Goal: Task Accomplishment & Management: Complete application form

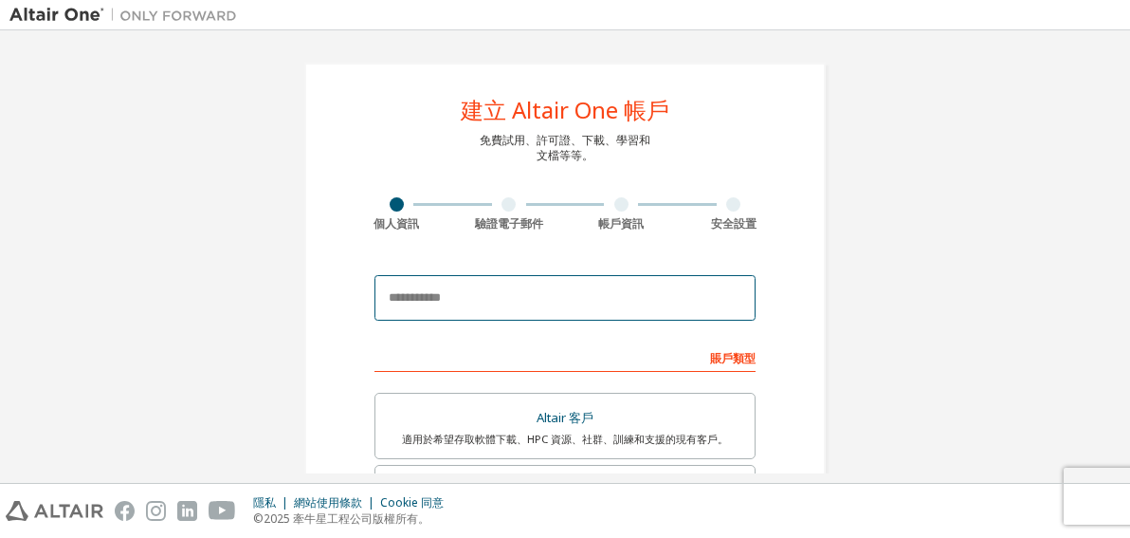
click at [555, 304] on input "email" at bounding box center [565, 298] width 381 height 46
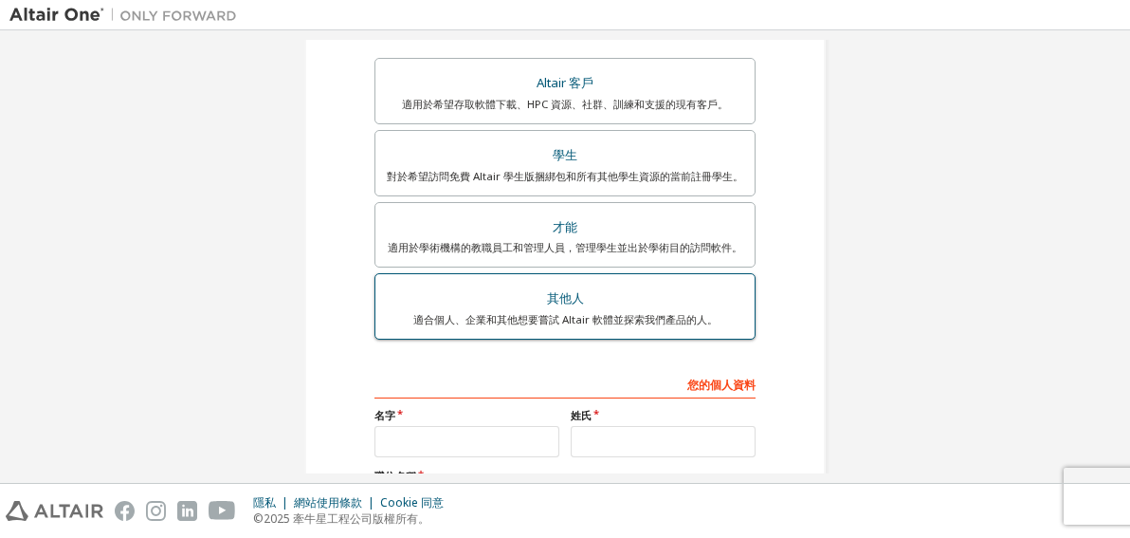
scroll to position [285, 0]
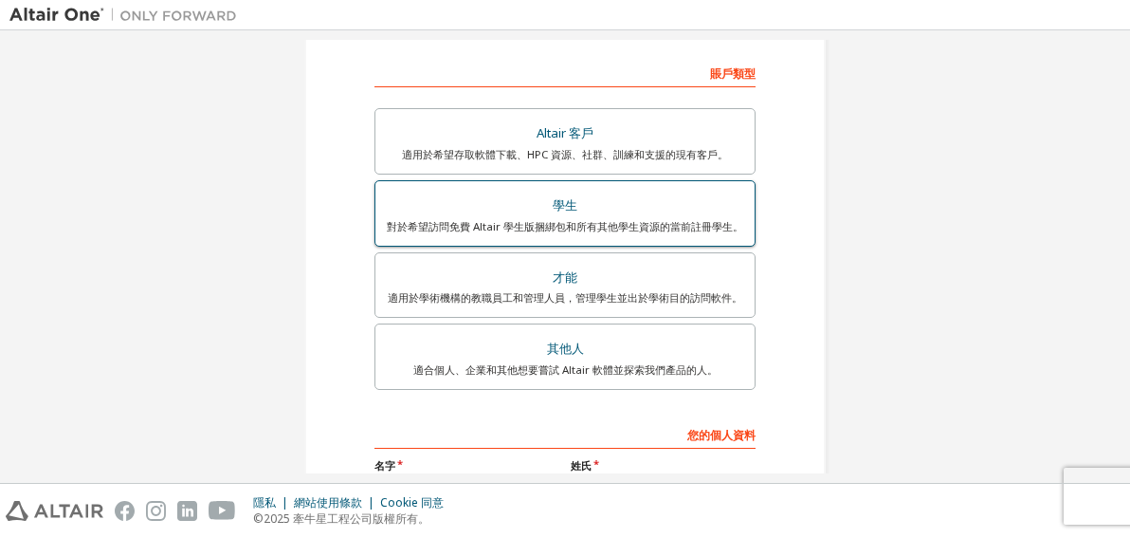
type input "**********"
click at [622, 221] on div "對於希望訪問免費 Altair 學生版捆綁包和所有其他學生資源的當前註冊學生。" at bounding box center [565, 226] width 357 height 15
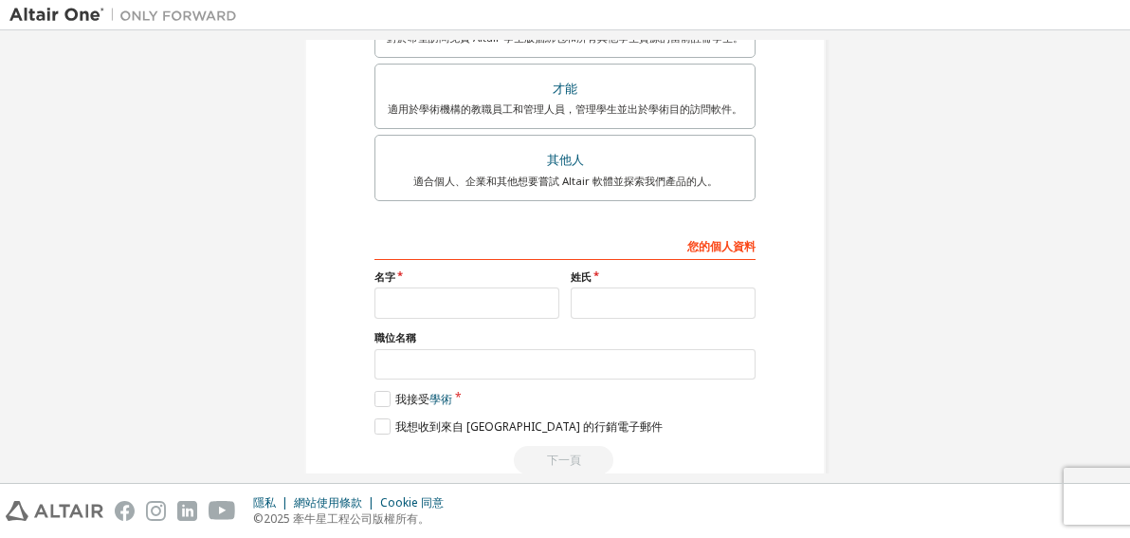
scroll to position [474, 0]
click at [483, 303] on input "text" at bounding box center [467, 301] width 185 height 31
type input "*"
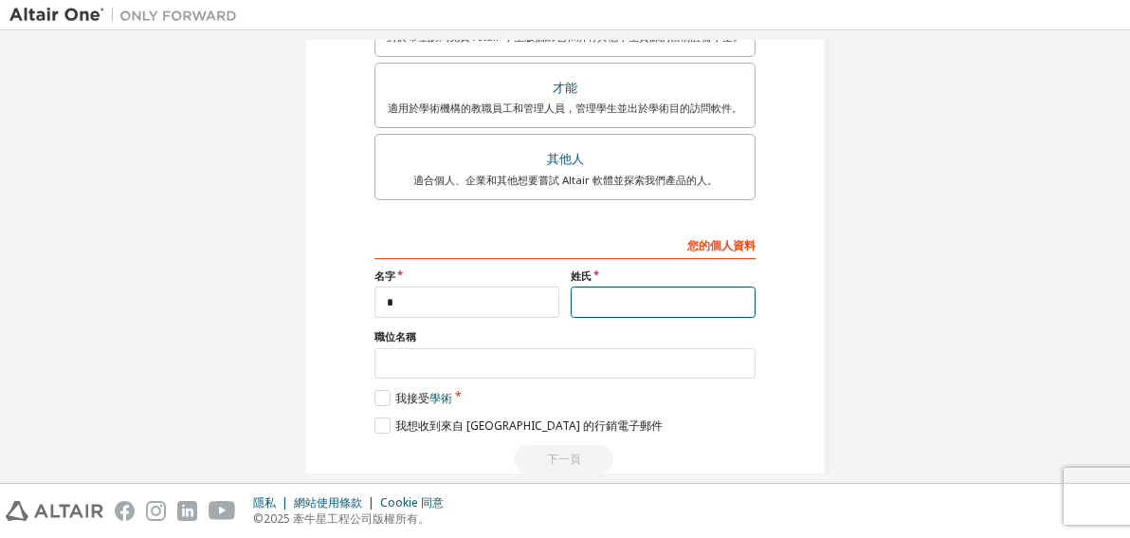
click at [696, 303] on input "text" at bounding box center [663, 301] width 185 height 31
type input "**"
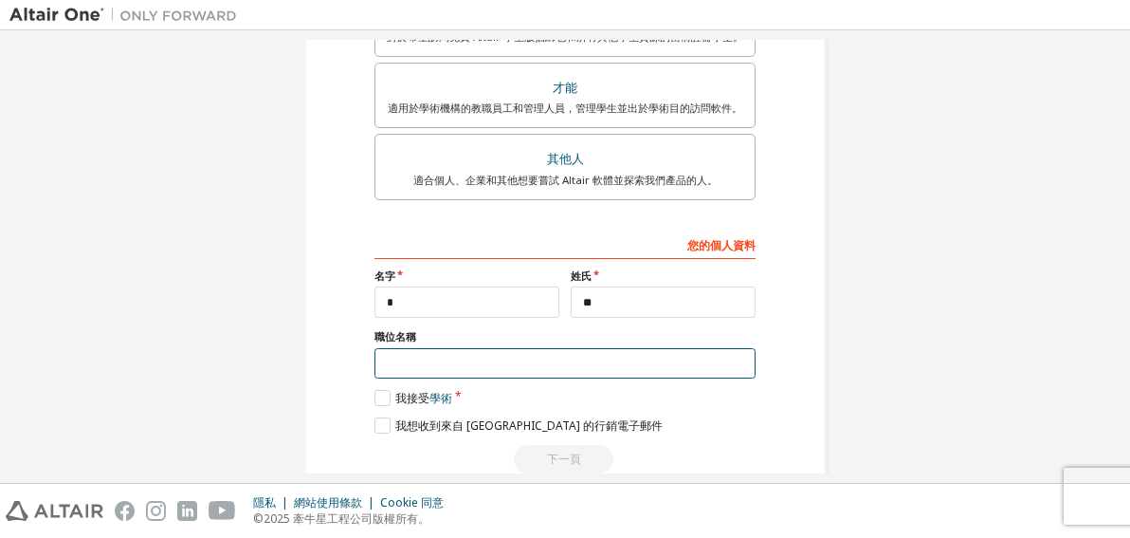
click at [541, 363] on input "text" at bounding box center [565, 363] width 381 height 31
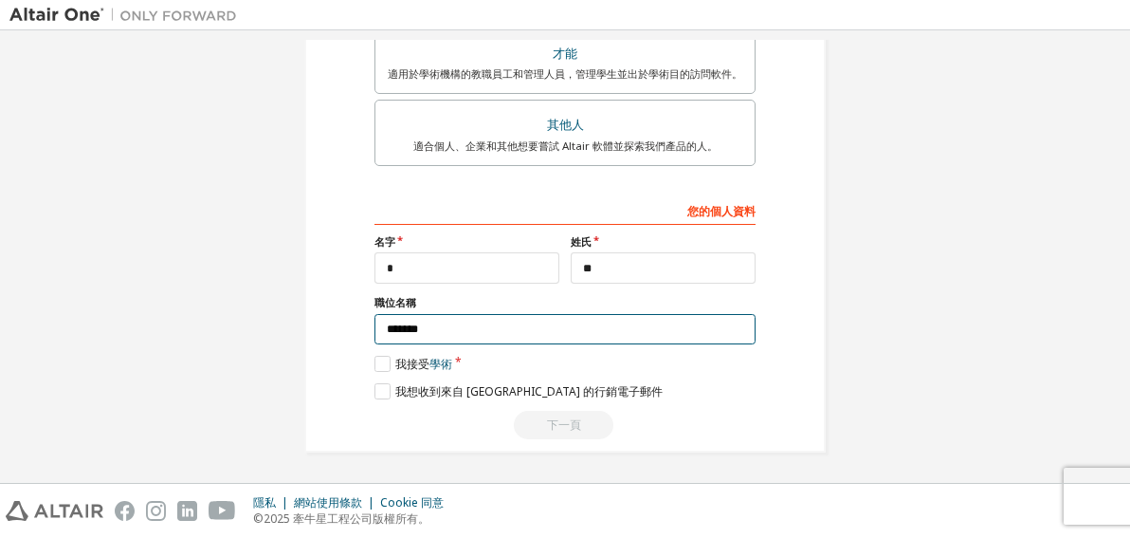
scroll to position [509, 0]
type input "*******"
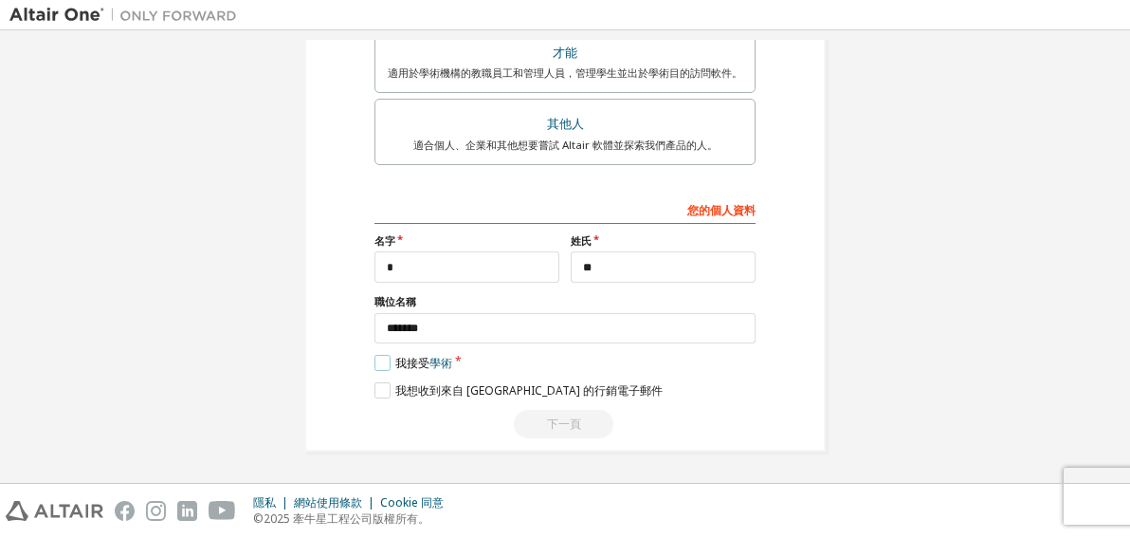
click at [375, 358] on label "我接受 學術" at bounding box center [414, 363] width 78 height 16
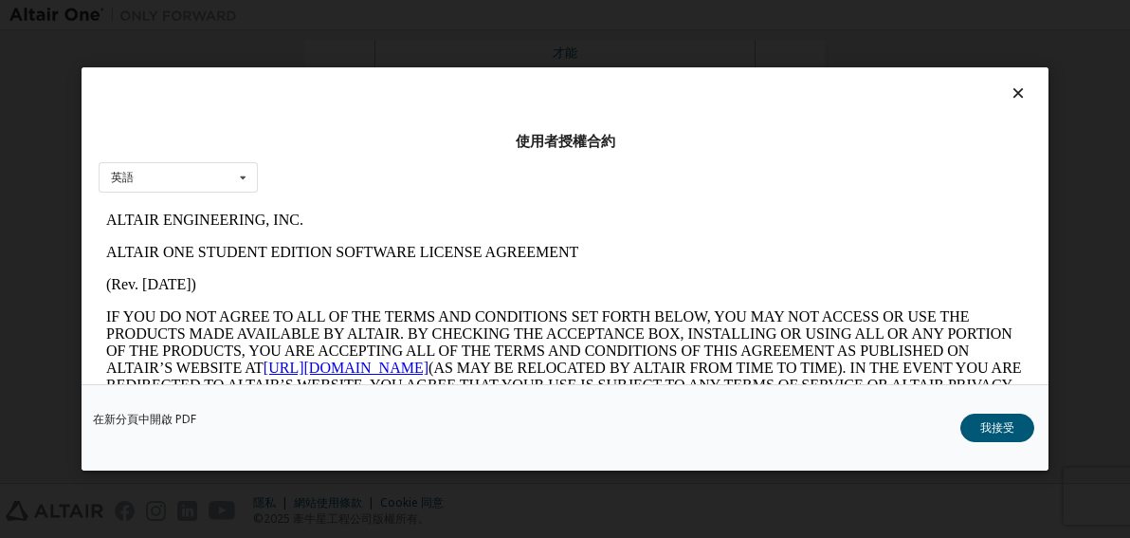
scroll to position [0, 0]
click at [230, 179] on div "英語 English" at bounding box center [178, 177] width 159 height 31
click at [237, 179] on icon at bounding box center [243, 177] width 24 height 29
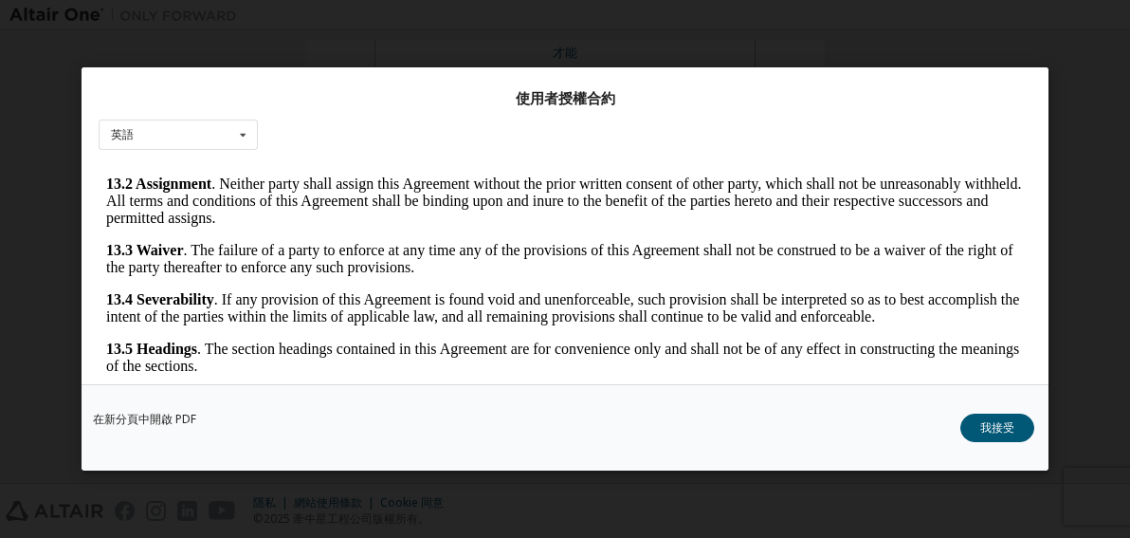
scroll to position [83, 0]
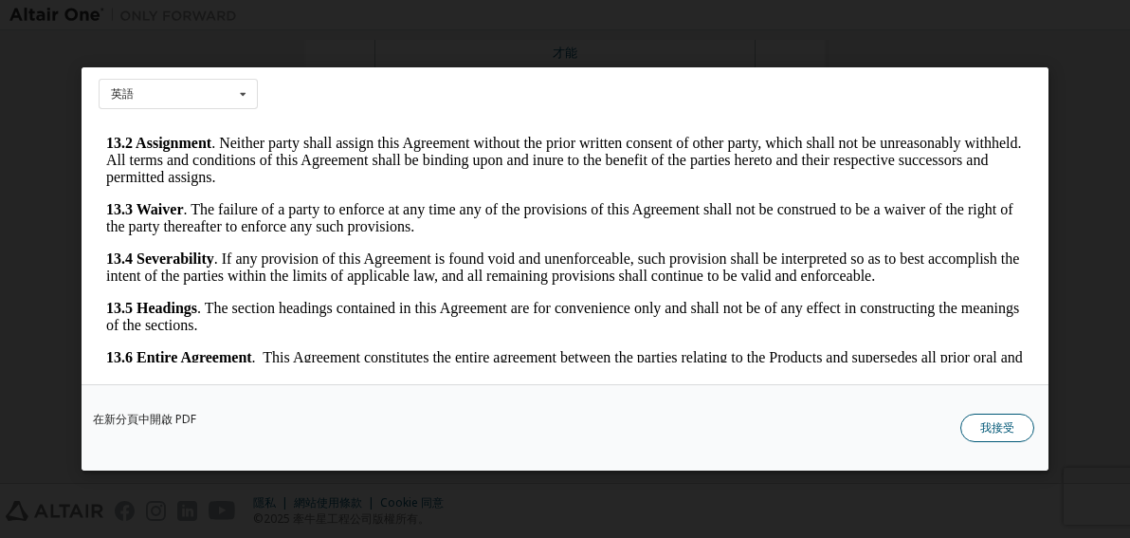
click at [967, 427] on button "我接受" at bounding box center [998, 428] width 74 height 28
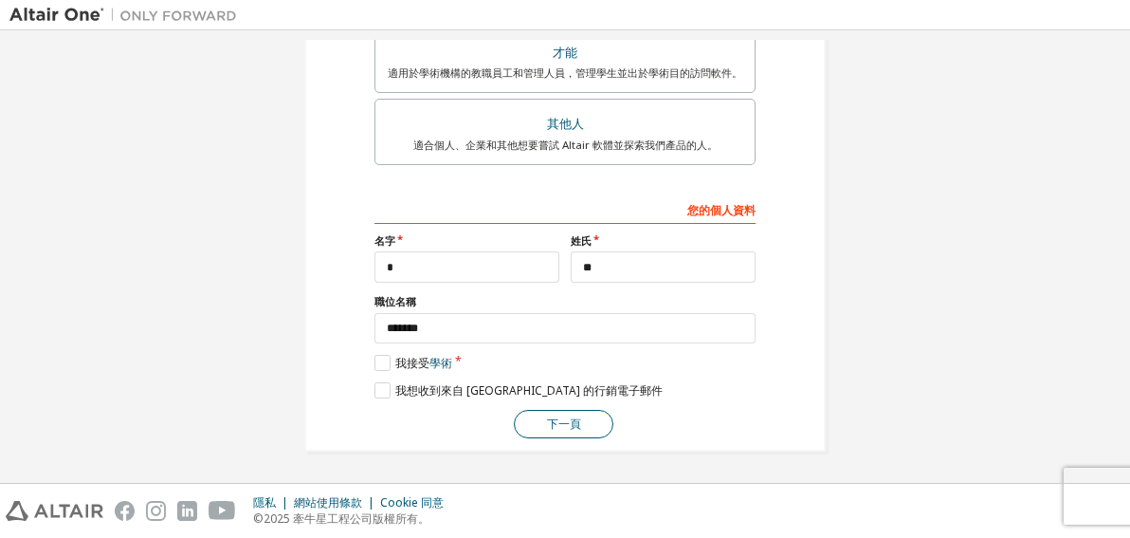
click at [579, 424] on button "下一頁" at bounding box center [564, 424] width 100 height 28
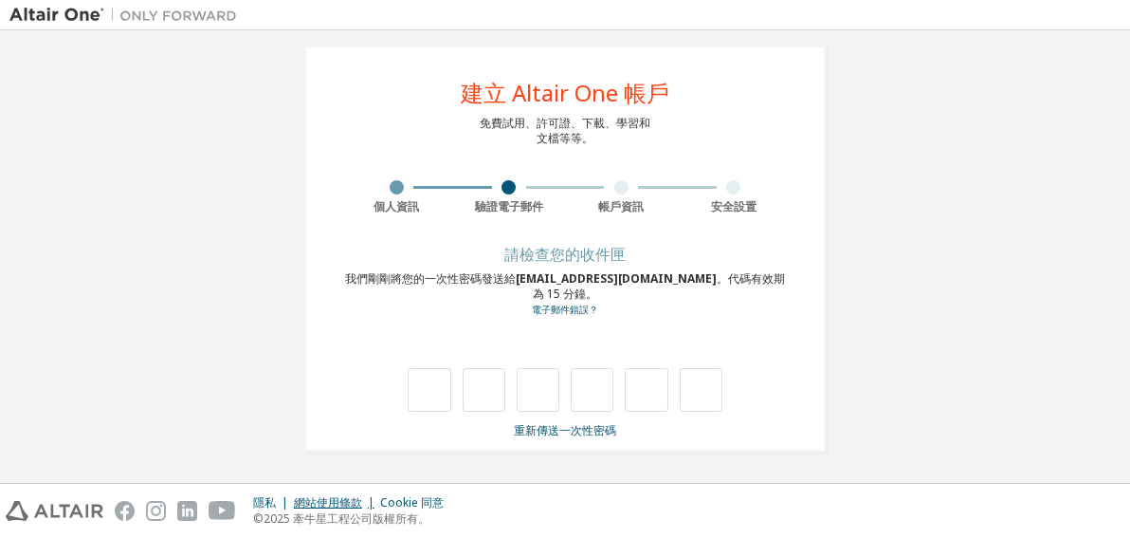
type input "*"
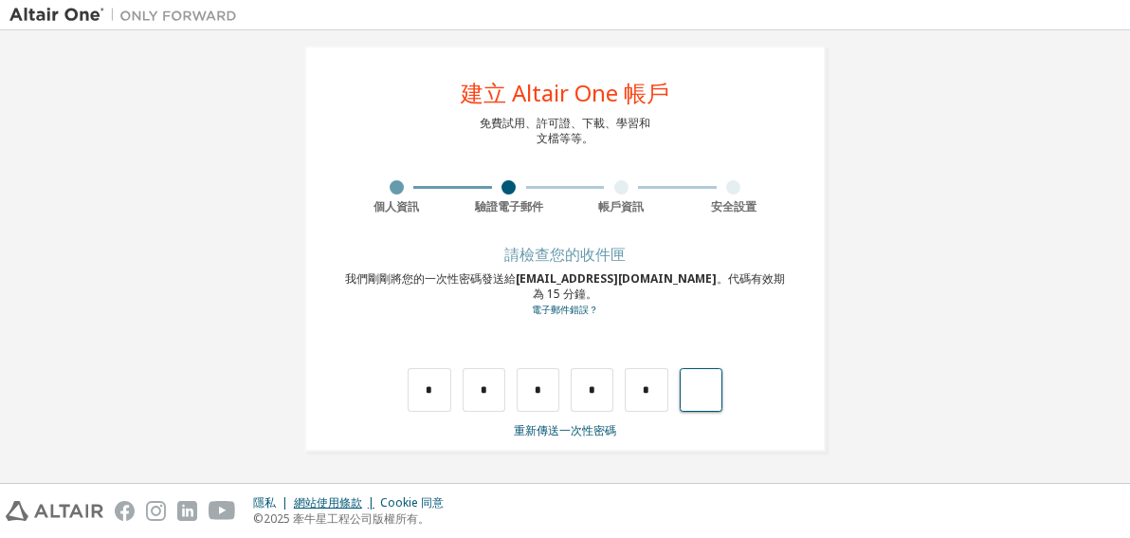
type input "*"
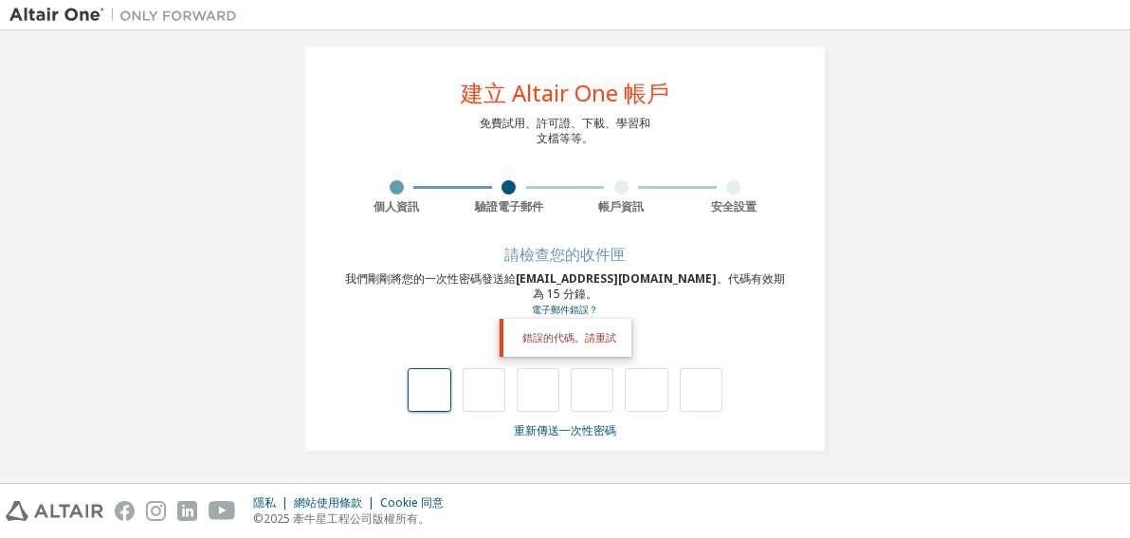
click at [414, 380] on input "text" at bounding box center [429, 390] width 43 height 44
type input "*"
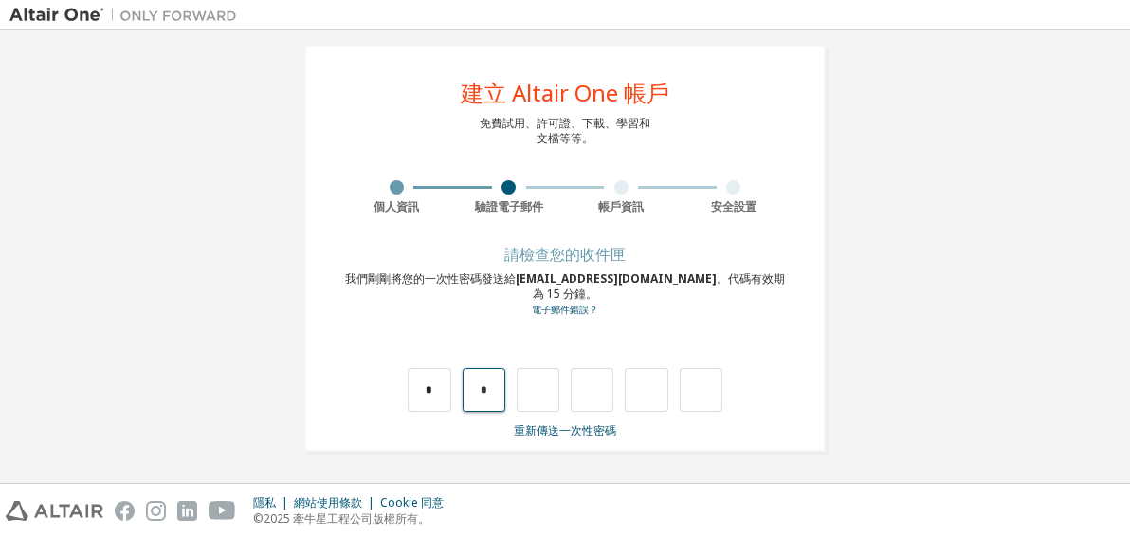
click at [485, 375] on input "*" at bounding box center [484, 390] width 43 height 44
type input "*"
click at [436, 393] on input "*" at bounding box center [429, 390] width 43 height 44
type input "*"
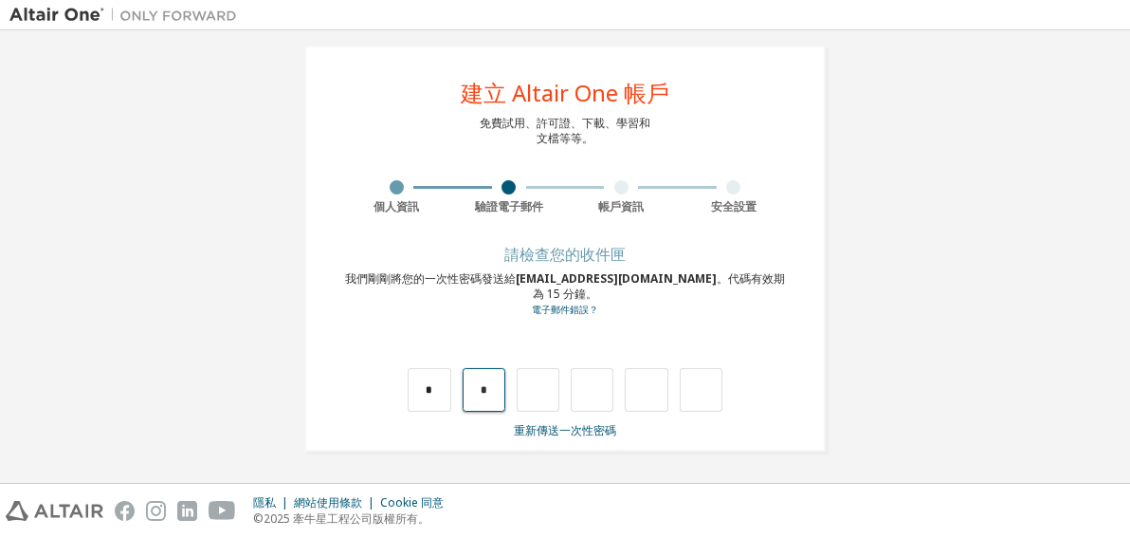
click at [490, 391] on input "*" at bounding box center [484, 390] width 43 height 44
type input "*"
click at [542, 432] on link "重新傳送一次性密碼" at bounding box center [565, 430] width 102 height 16
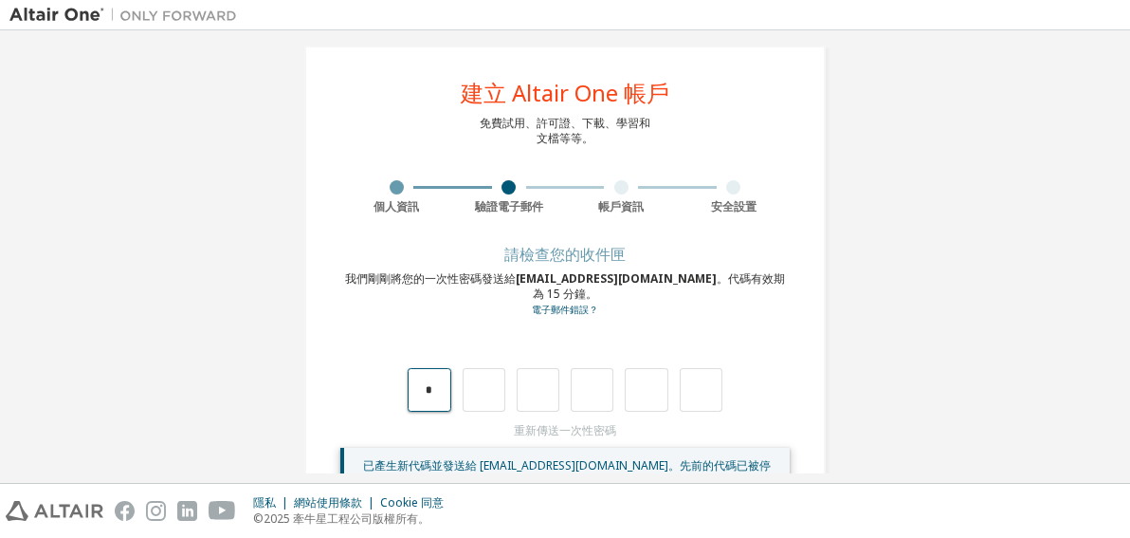
click at [443, 397] on input "*" at bounding box center [429, 390] width 43 height 44
drag, startPoint x: 498, startPoint y: 391, endPoint x: 507, endPoint y: 390, distance: 9.5
click at [498, 391] on input "text" at bounding box center [484, 390] width 43 height 44
click at [555, 390] on div at bounding box center [565, 390] width 315 height 44
click at [572, 389] on input "text" at bounding box center [592, 390] width 43 height 44
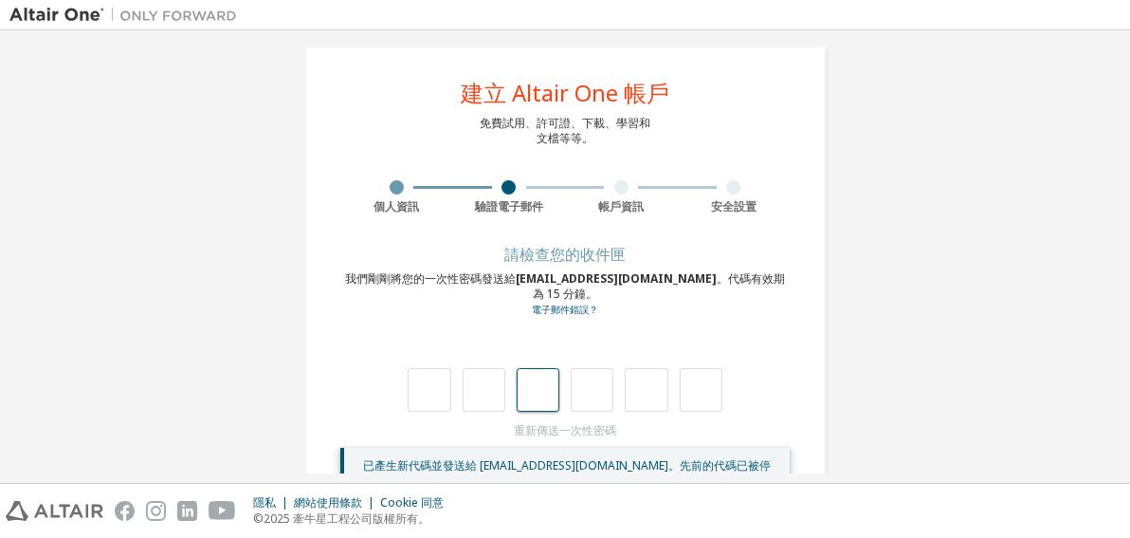
click at [524, 396] on input "text" at bounding box center [538, 390] width 43 height 44
click at [424, 387] on input "text" at bounding box center [429, 390] width 43 height 44
type input "*"
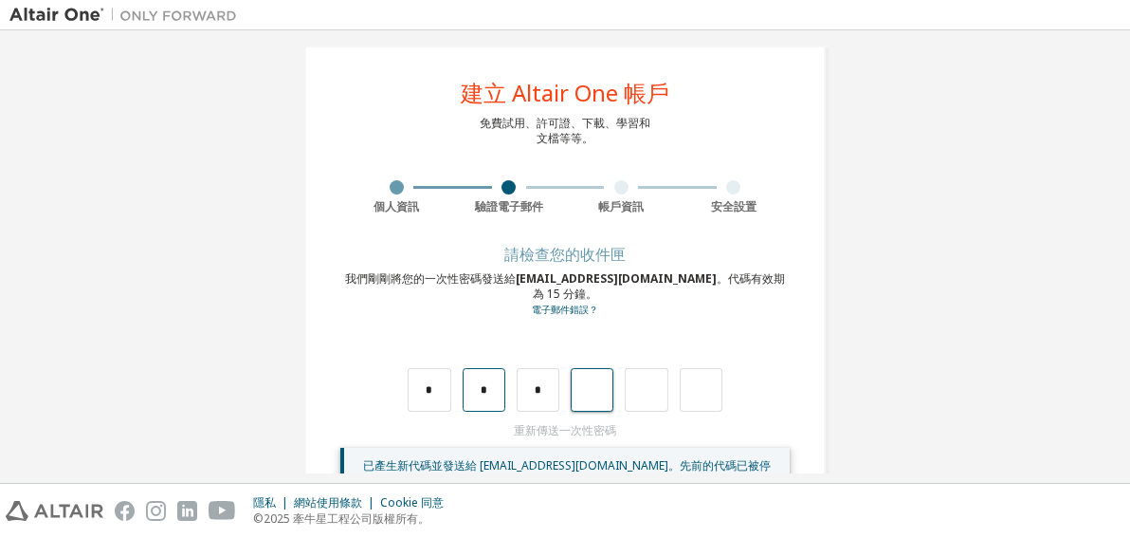
type input "*"
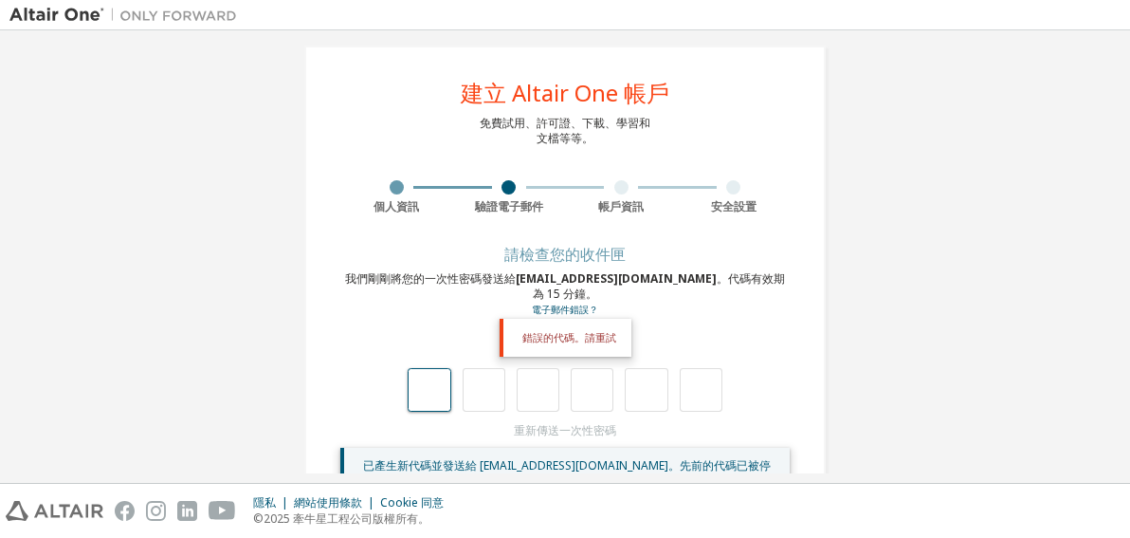
click at [419, 372] on input "text" at bounding box center [429, 390] width 43 height 44
type input "*"
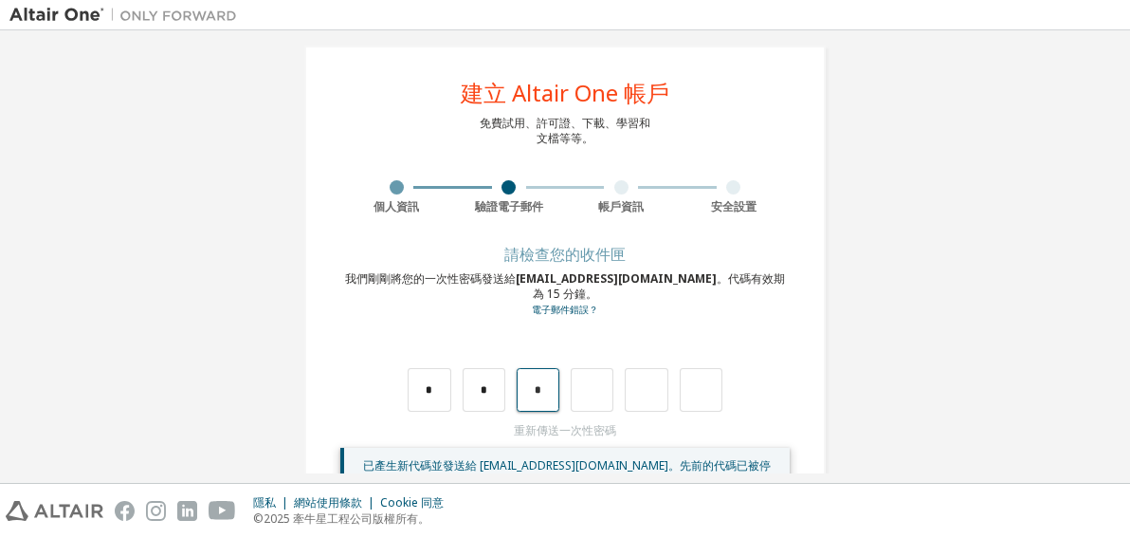
click at [526, 384] on input "*" at bounding box center [538, 390] width 43 height 44
drag, startPoint x: 542, startPoint y: 392, endPoint x: 527, endPoint y: 389, distance: 14.5
click at [527, 389] on input "*" at bounding box center [538, 390] width 43 height 44
type input "*"
drag, startPoint x: 587, startPoint y: 386, endPoint x: 599, endPoint y: 387, distance: 12.4
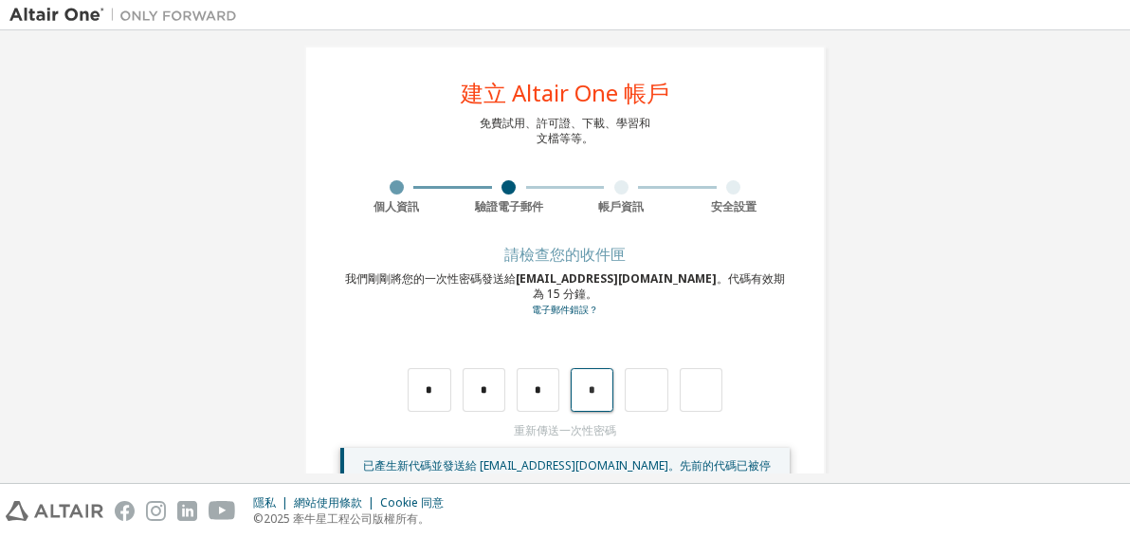
click at [599, 387] on input "*" at bounding box center [592, 390] width 43 height 44
type input "*"
drag, startPoint x: 646, startPoint y: 394, endPoint x: 631, endPoint y: 388, distance: 16.2
click at [631, 388] on input "*" at bounding box center [646, 390] width 43 height 44
type input "*"
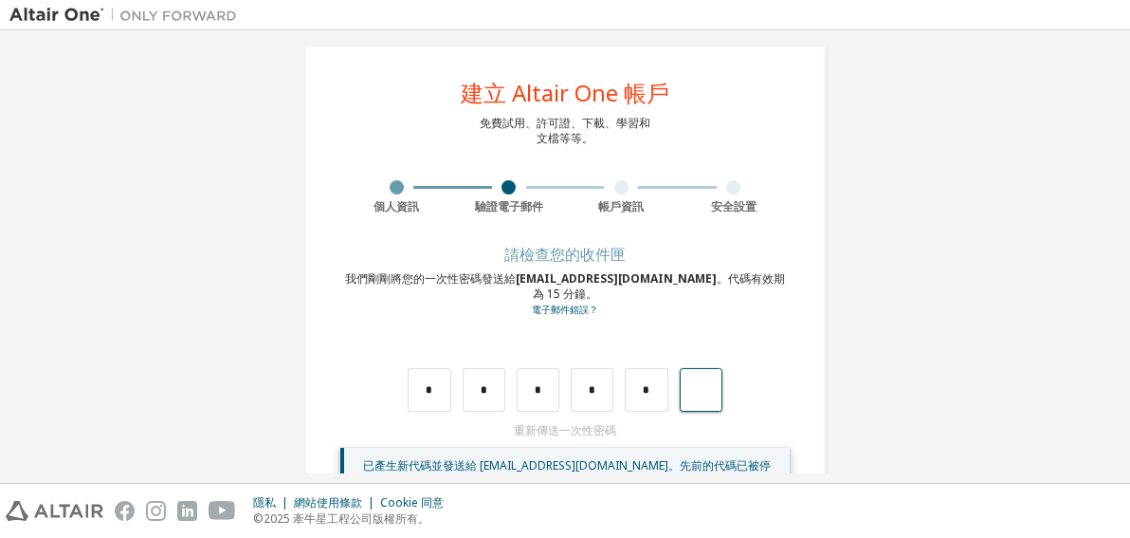
type input "*"
click at [699, 384] on input "text" at bounding box center [701, 390] width 43 height 44
type input "*"
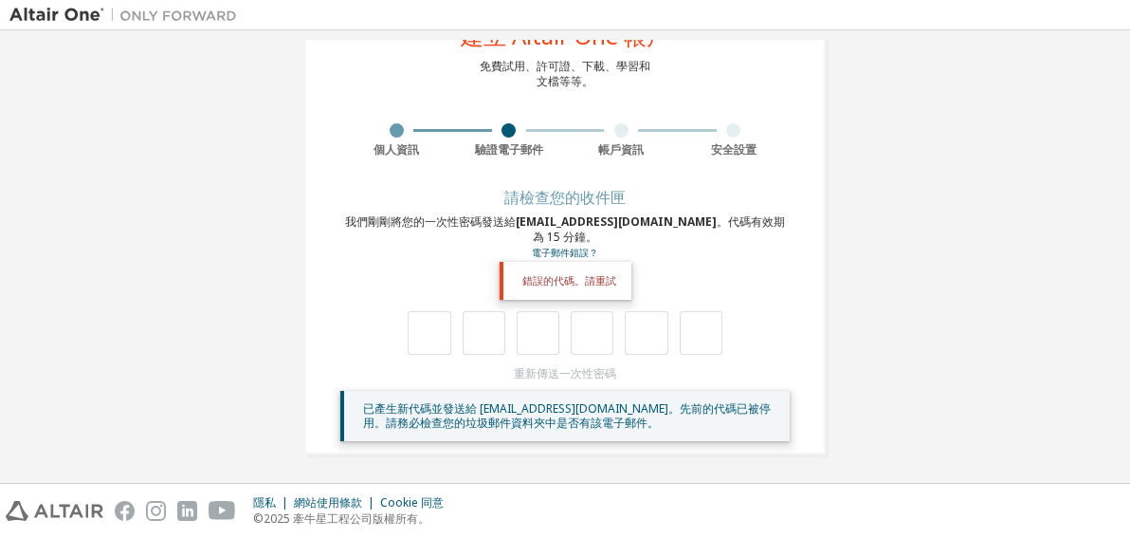
scroll to position [78, 0]
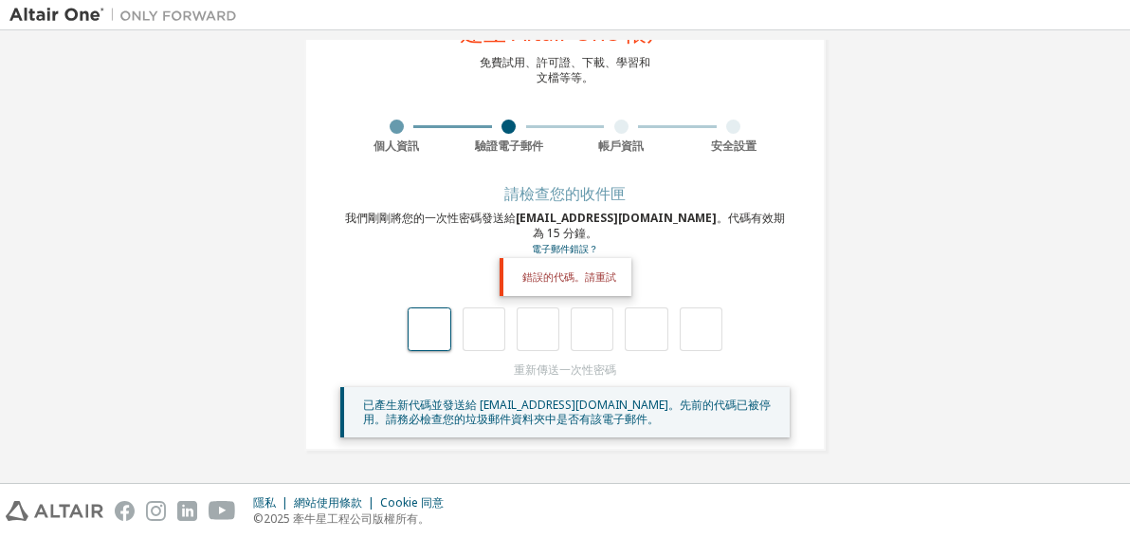
click at [430, 331] on input "text" at bounding box center [429, 329] width 43 height 44
type input "*"
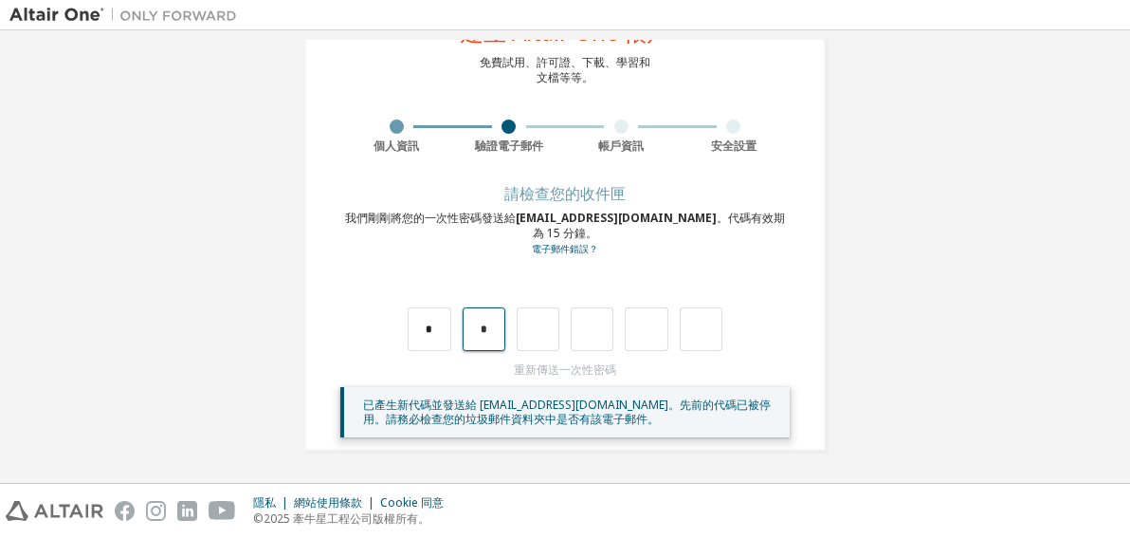
click at [483, 330] on input "*" at bounding box center [484, 329] width 43 height 44
click at [485, 333] on input "text" at bounding box center [484, 329] width 43 height 44
type input "*"
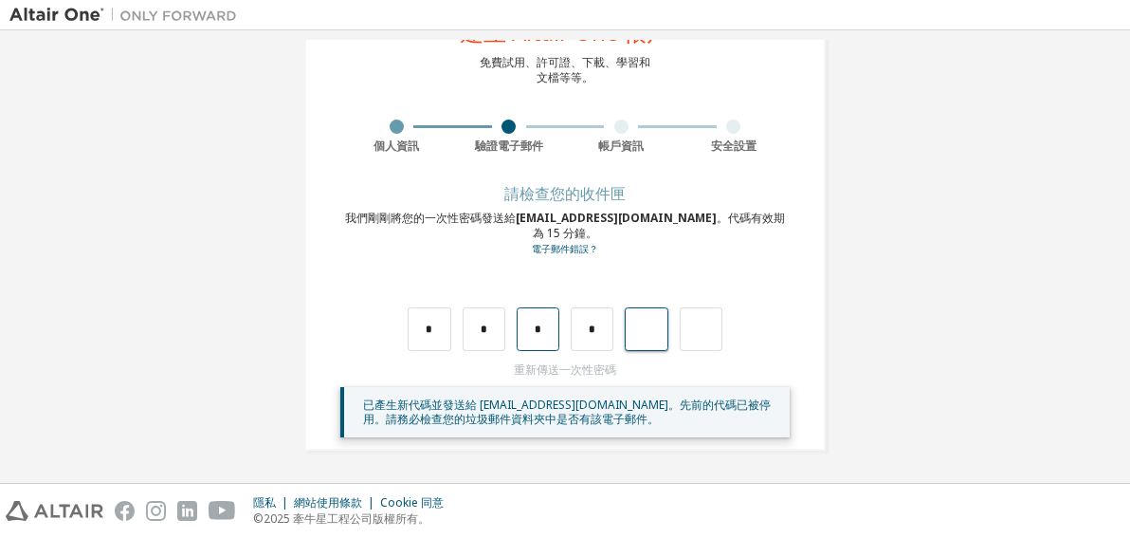
type input "*"
click at [650, 325] on input "*" at bounding box center [646, 329] width 43 height 44
click at [592, 333] on input "*" at bounding box center [592, 329] width 43 height 44
type input "*"
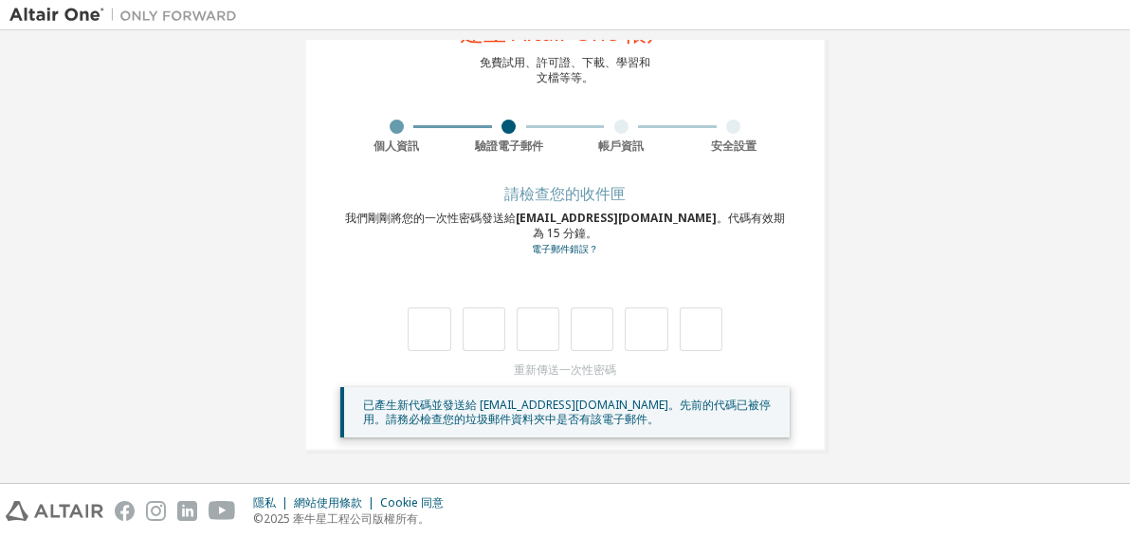
type input "*"
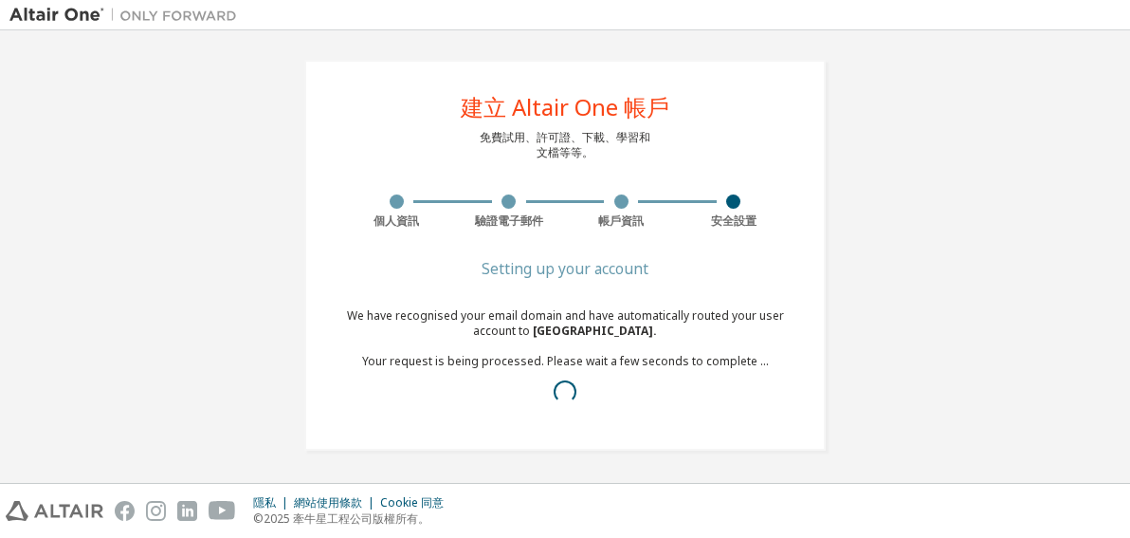
scroll to position [0, 0]
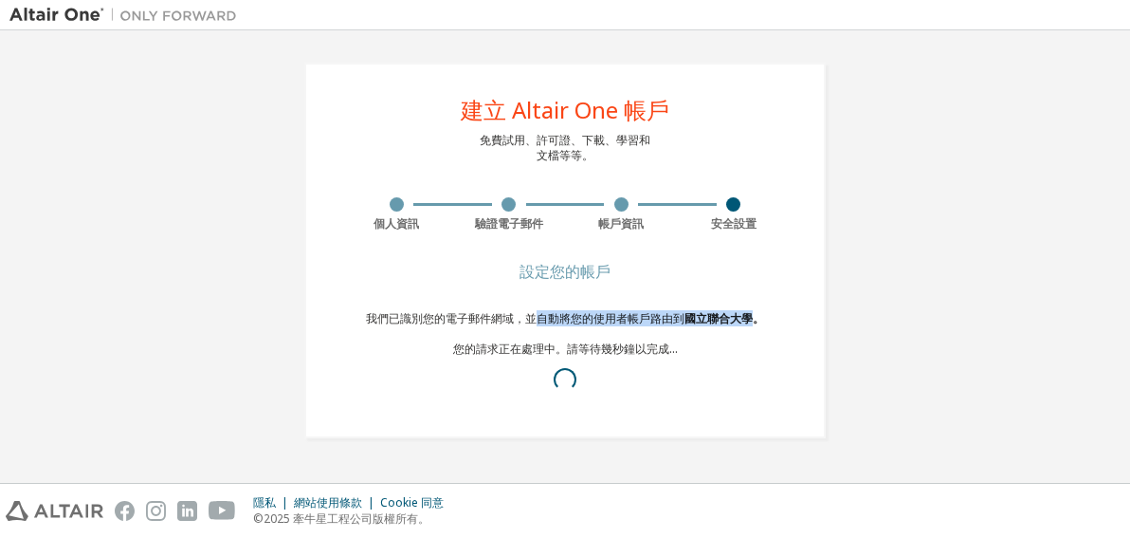
drag, startPoint x: 531, startPoint y: 320, endPoint x: 750, endPoint y: 317, distance: 219.1
click at [750, 317] on font "我們已識別您的電子郵件網域，並自動將您的使用者帳戶路由到 國立聯合大學。 您的請求正在處理中。請等待幾秒鐘以完成..." at bounding box center [565, 333] width 398 height 46
drag, startPoint x: 542, startPoint y: 351, endPoint x: 630, endPoint y: 343, distance: 88.5
click at [630, 343] on font "我們已識別您的電子郵件網域，並自動將您的使用者帳戶路由到 國立聯合大學。 您的請求正在處理中。請等待幾秒鐘以完成..." at bounding box center [565, 333] width 398 height 46
drag, startPoint x: 630, startPoint y: 343, endPoint x: 580, endPoint y: 325, distance: 52.5
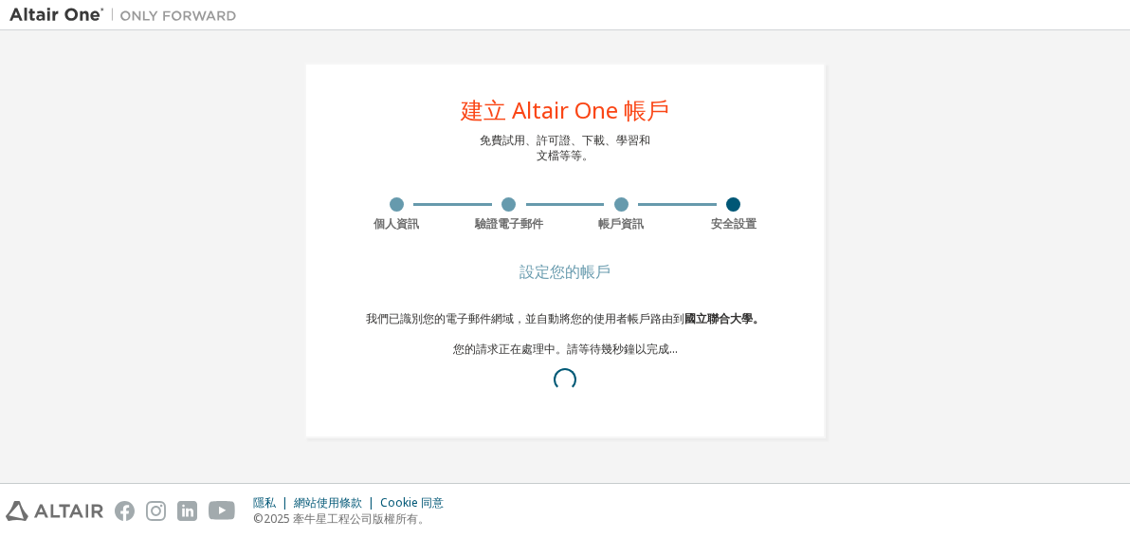
click at [580, 325] on font "我們已識別您的電子郵件網域，並自動將您的使用者帳戶路由到 國立聯合大學。 您的請求正在處理中。請等待幾秒鐘以完成..." at bounding box center [565, 333] width 398 height 46
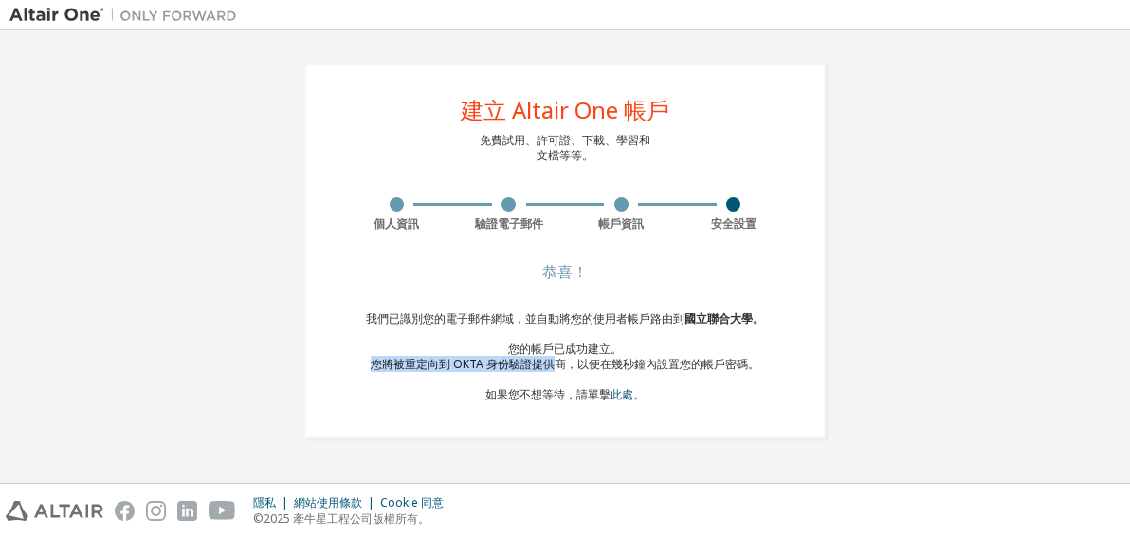
drag, startPoint x: 505, startPoint y: 372, endPoint x: 550, endPoint y: 363, distance: 45.4
click at [550, 363] on div "我們已識別您的電子郵件網域，並自動將您的使用者帳戶路由到 國立聯合大學。 您的帳戶已成功建立。 您將被重定向到 OKTA 身份驗證提供商，以便在幾秒鐘內設置您…" at bounding box center [565, 356] width 398 height 91
